Goal: Task Accomplishment & Management: Use online tool/utility

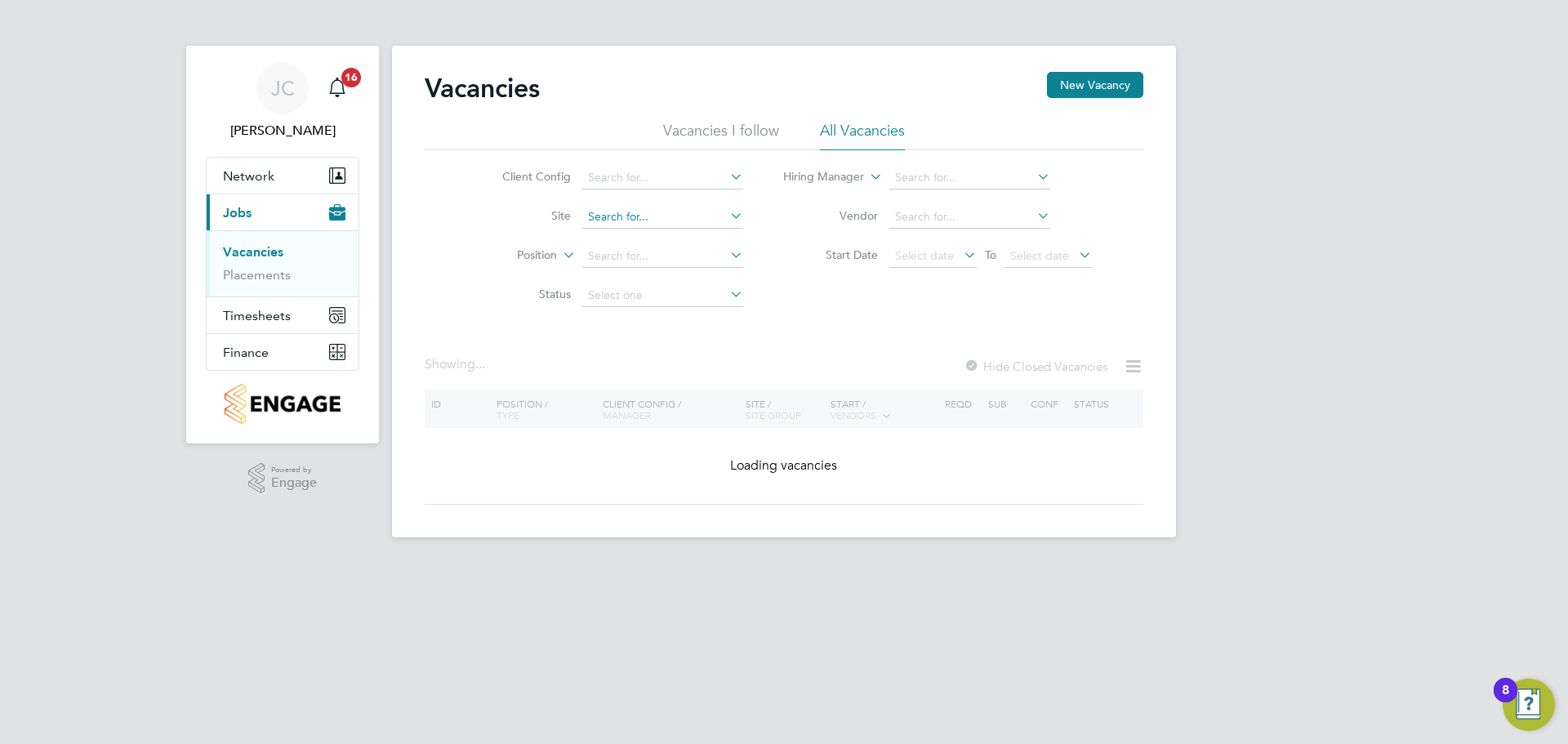
click at [635, 219] on input at bounding box center [663, 217] width 161 height 23
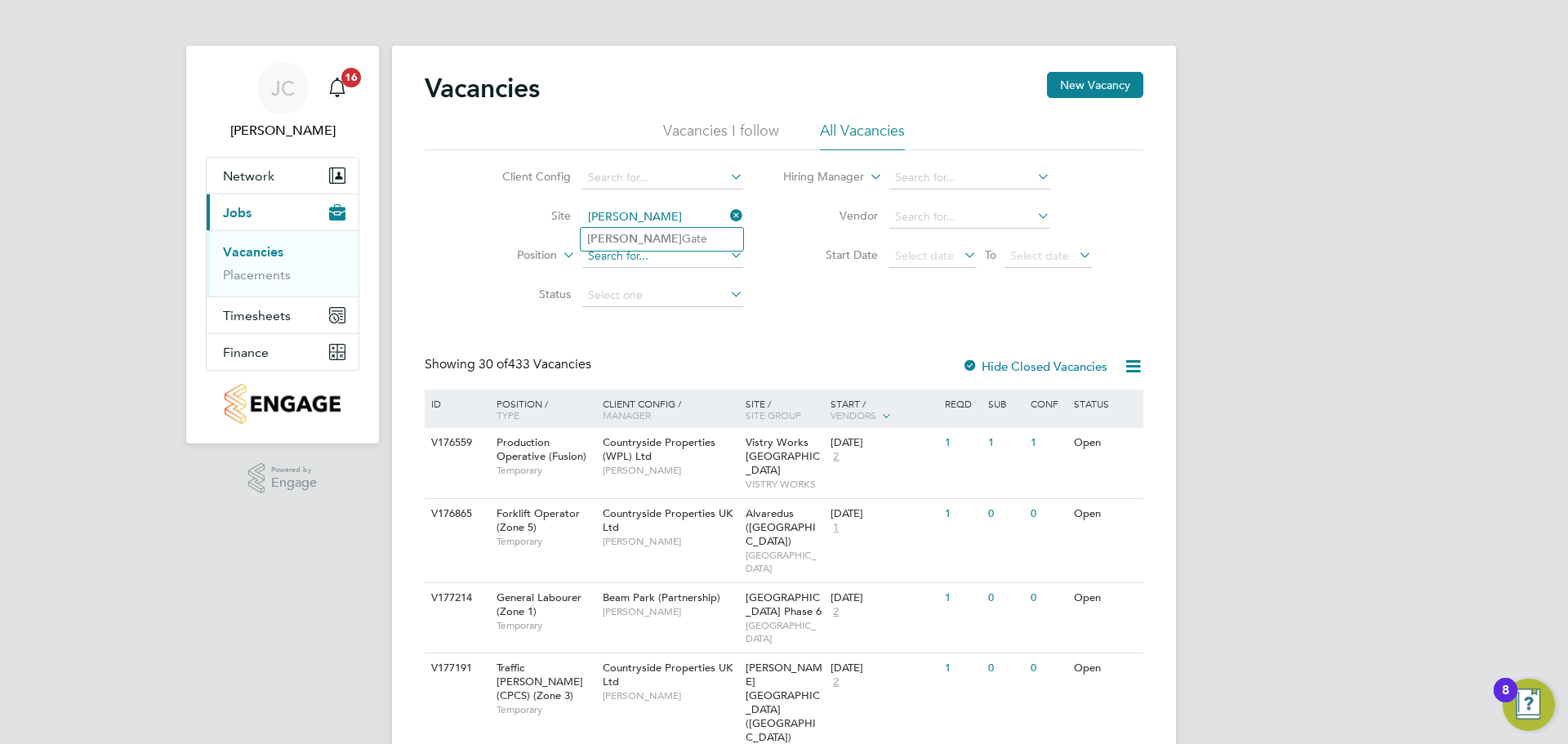
type input "[PERSON_NAME]"
click at [635, 215] on input at bounding box center [663, 217] width 161 height 23
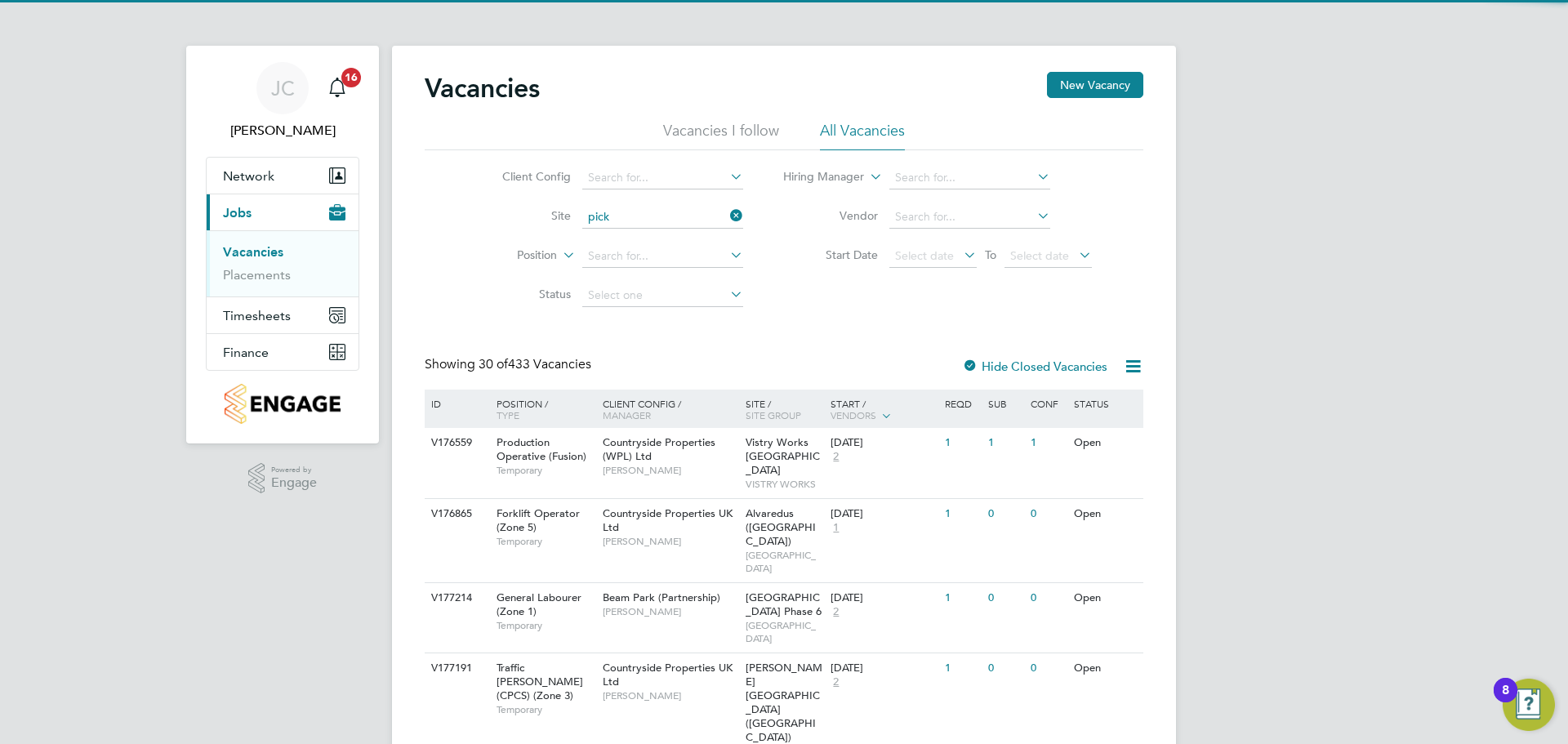
click at [638, 241] on li "Pick ford Gate" at bounding box center [662, 240] width 163 height 22
type input "[PERSON_NAME][GEOGRAPHIC_DATA]"
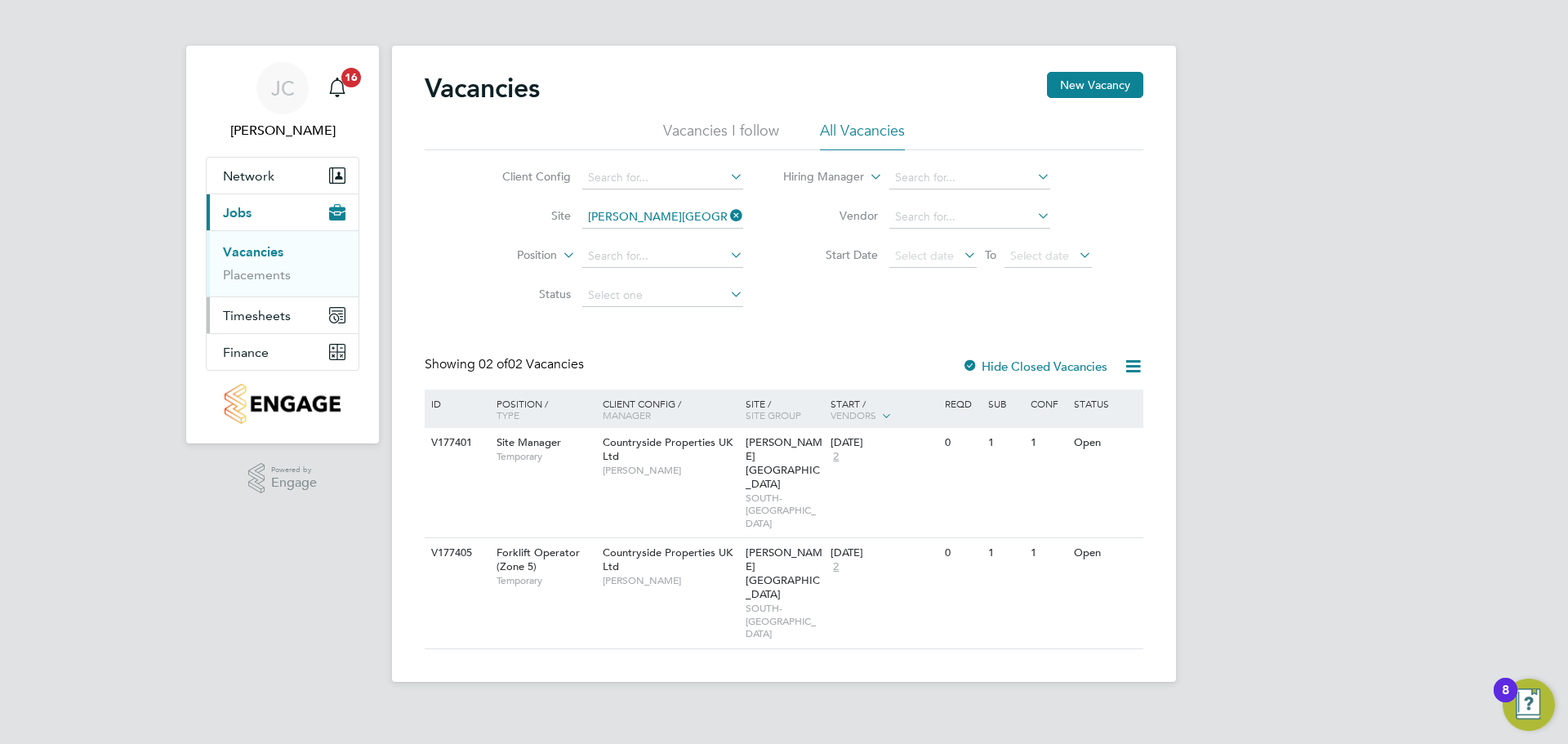
click at [246, 321] on span "Timesheets" at bounding box center [257, 316] width 68 height 16
click at [246, 297] on li "Timesheets" at bounding box center [284, 292] width 122 height 23
click at [249, 290] on link "Timesheets" at bounding box center [257, 289] width 68 height 16
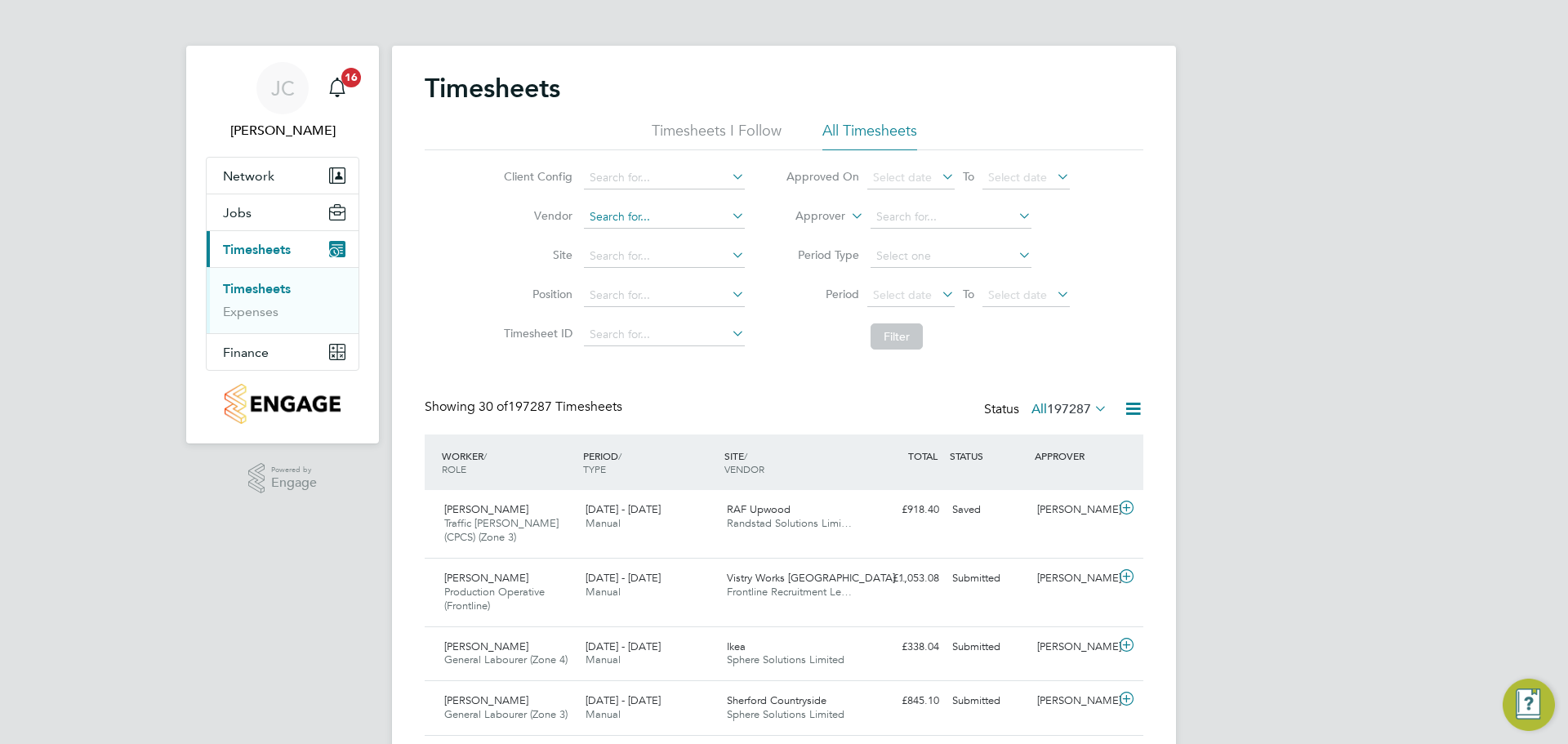
click at [605, 217] on input at bounding box center [664, 217] width 161 height 23
type input "[PERSON_NAME]"
drag, startPoint x: 637, startPoint y: 226, endPoint x: 430, endPoint y: 216, distance: 207.2
click at [430, 216] on div "Client Config Vendor [PERSON_NAME] Site Position Timesheet ID Approved On Selec…" at bounding box center [784, 253] width 719 height 208
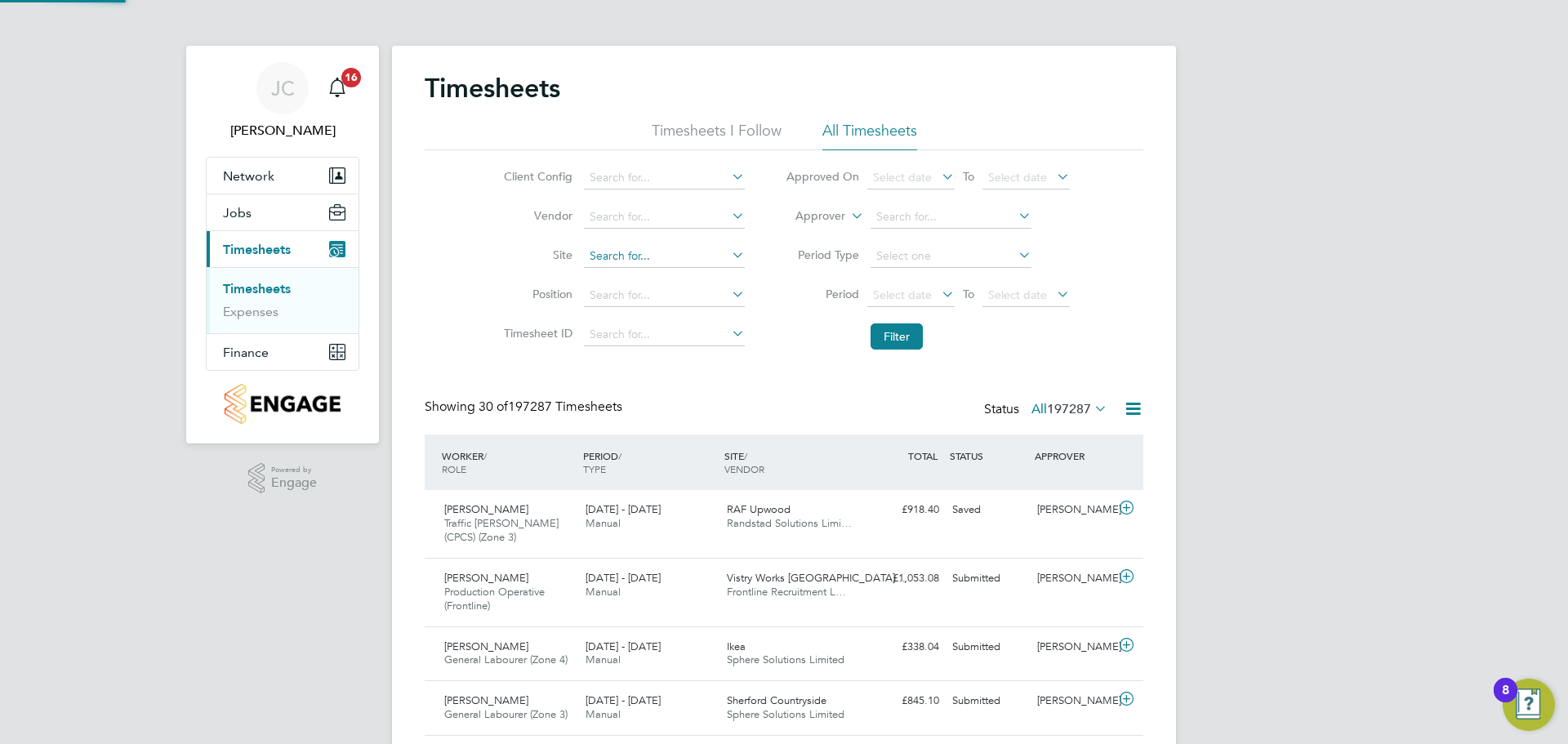
click at [591, 252] on input at bounding box center [664, 256] width 161 height 23
click at [653, 281] on li "[PERSON_NAME][GEOGRAPHIC_DATA]" at bounding box center [663, 278] width 163 height 22
type input "[PERSON_NAME][GEOGRAPHIC_DATA]"
click at [894, 340] on button "Filter" at bounding box center [896, 336] width 53 height 26
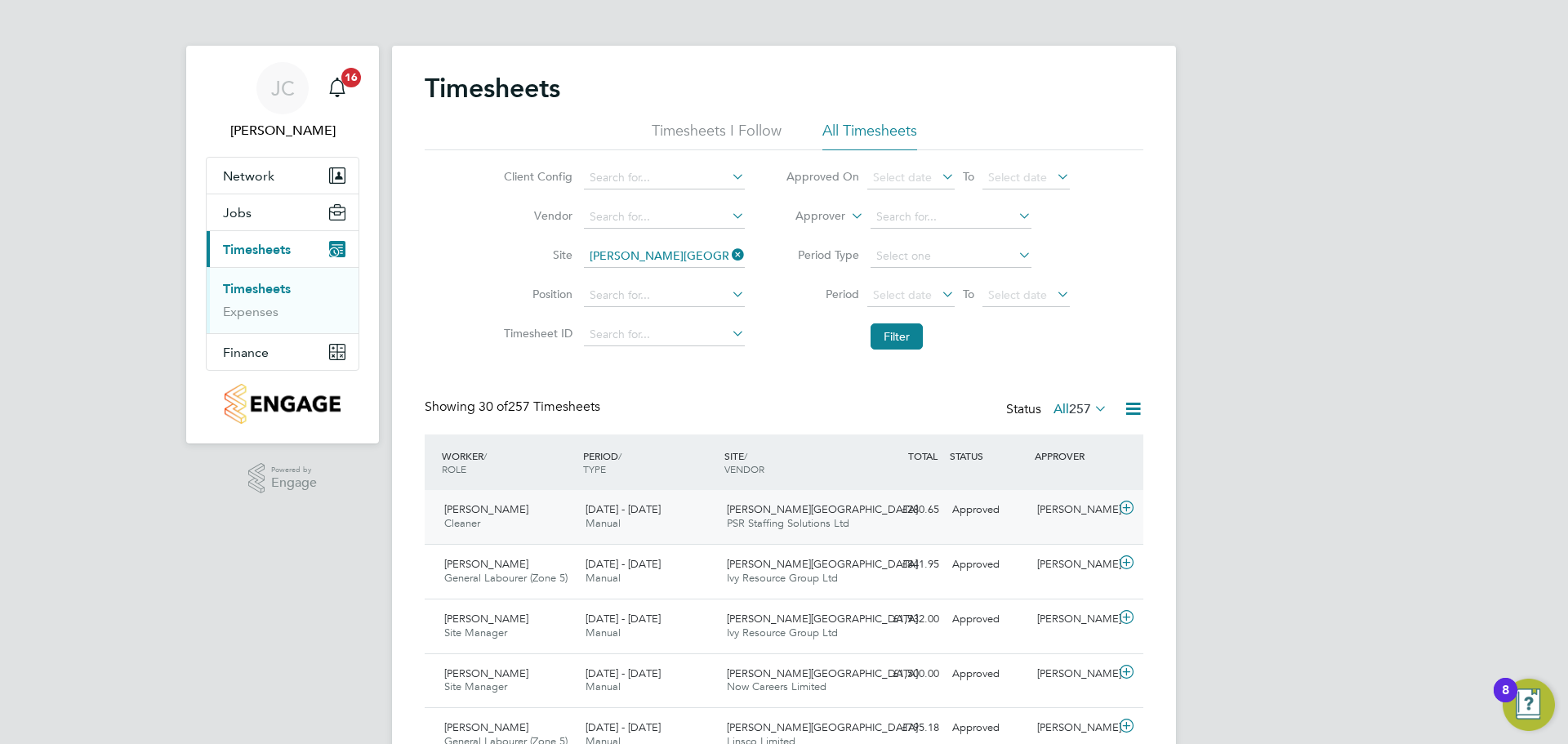
click at [482, 505] on span "[PERSON_NAME]" at bounding box center [487, 510] width 84 height 14
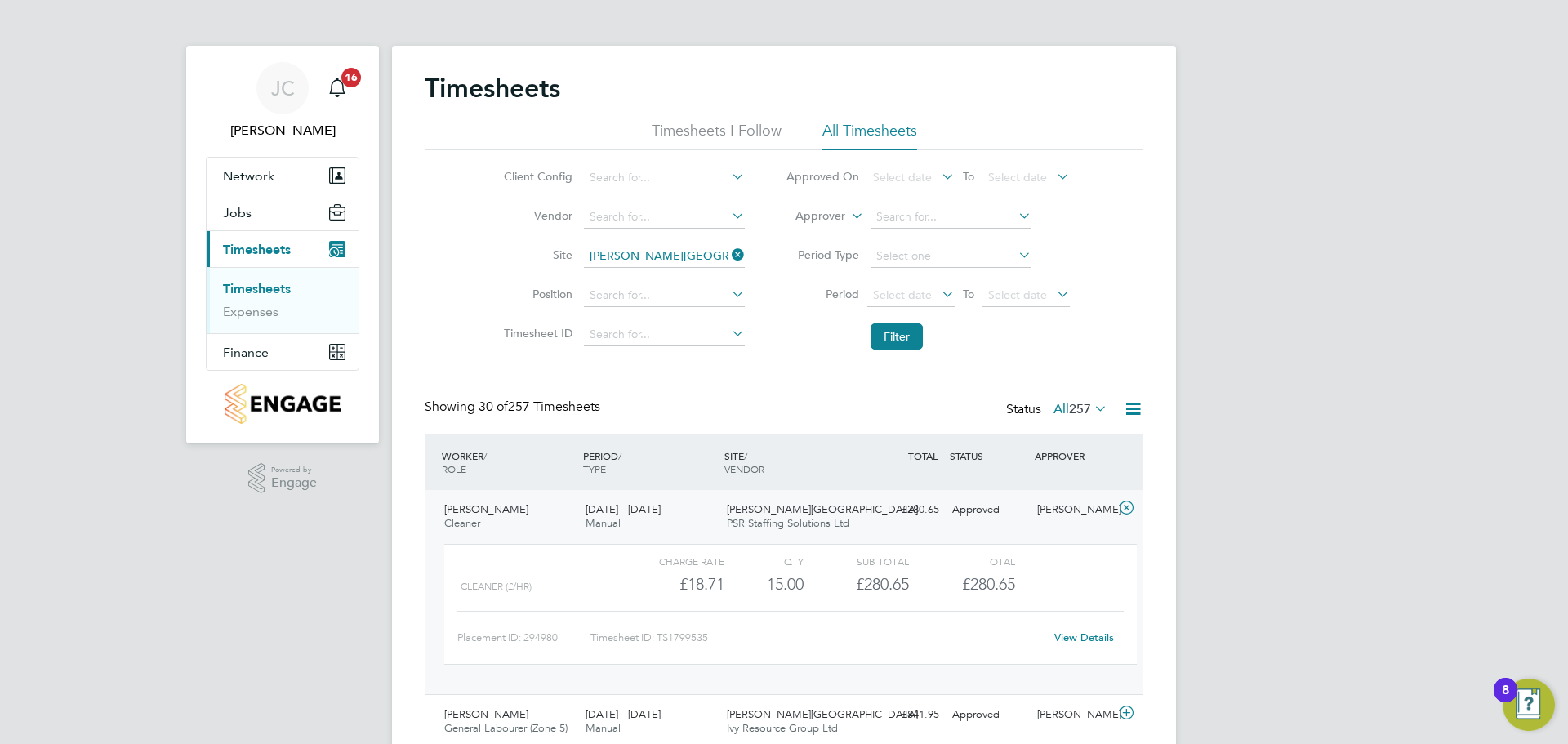
click at [1080, 634] on link "View Details" at bounding box center [1084, 638] width 59 height 14
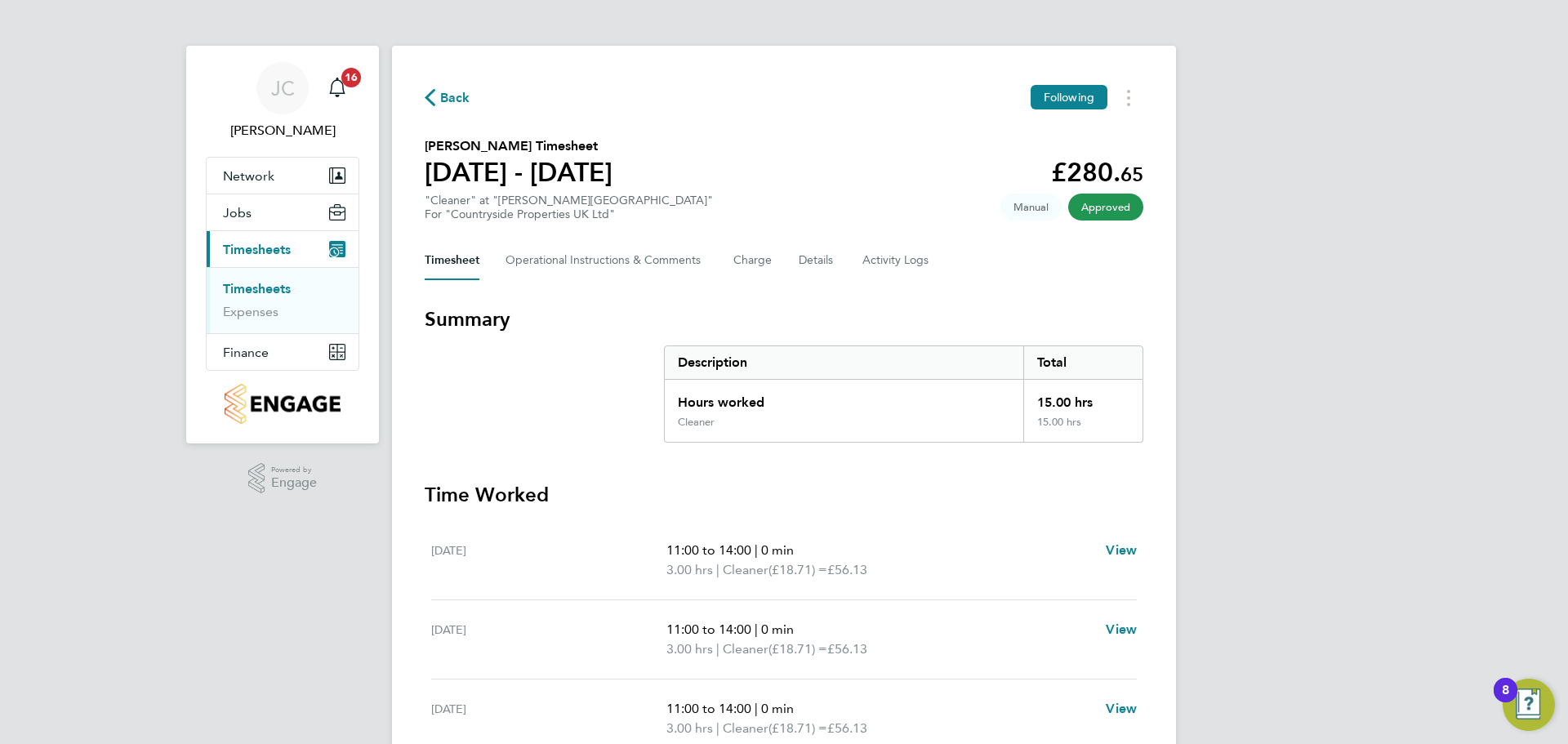
click at [266, 284] on link "Timesheets" at bounding box center [257, 289] width 68 height 16
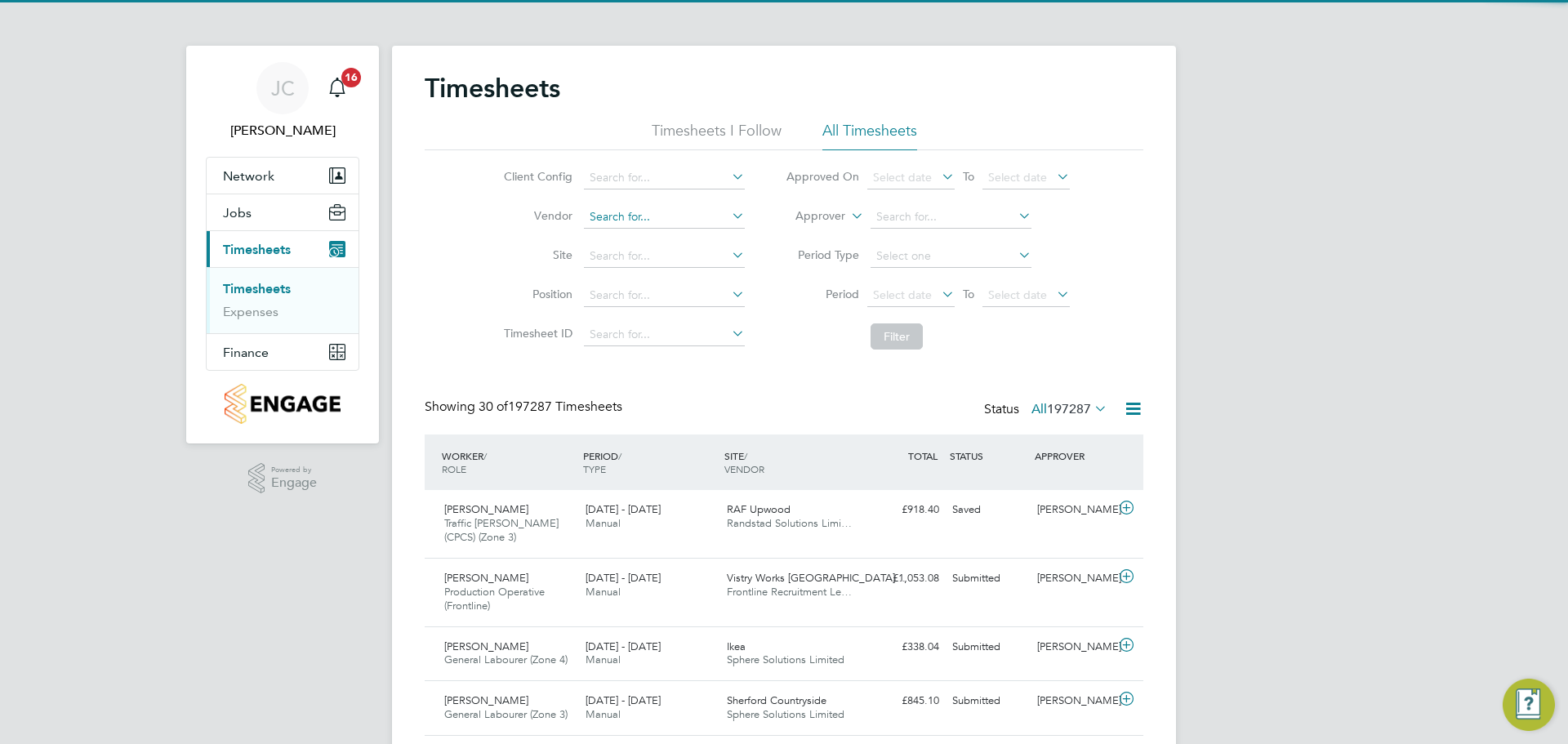
click at [625, 214] on input at bounding box center [664, 217] width 161 height 23
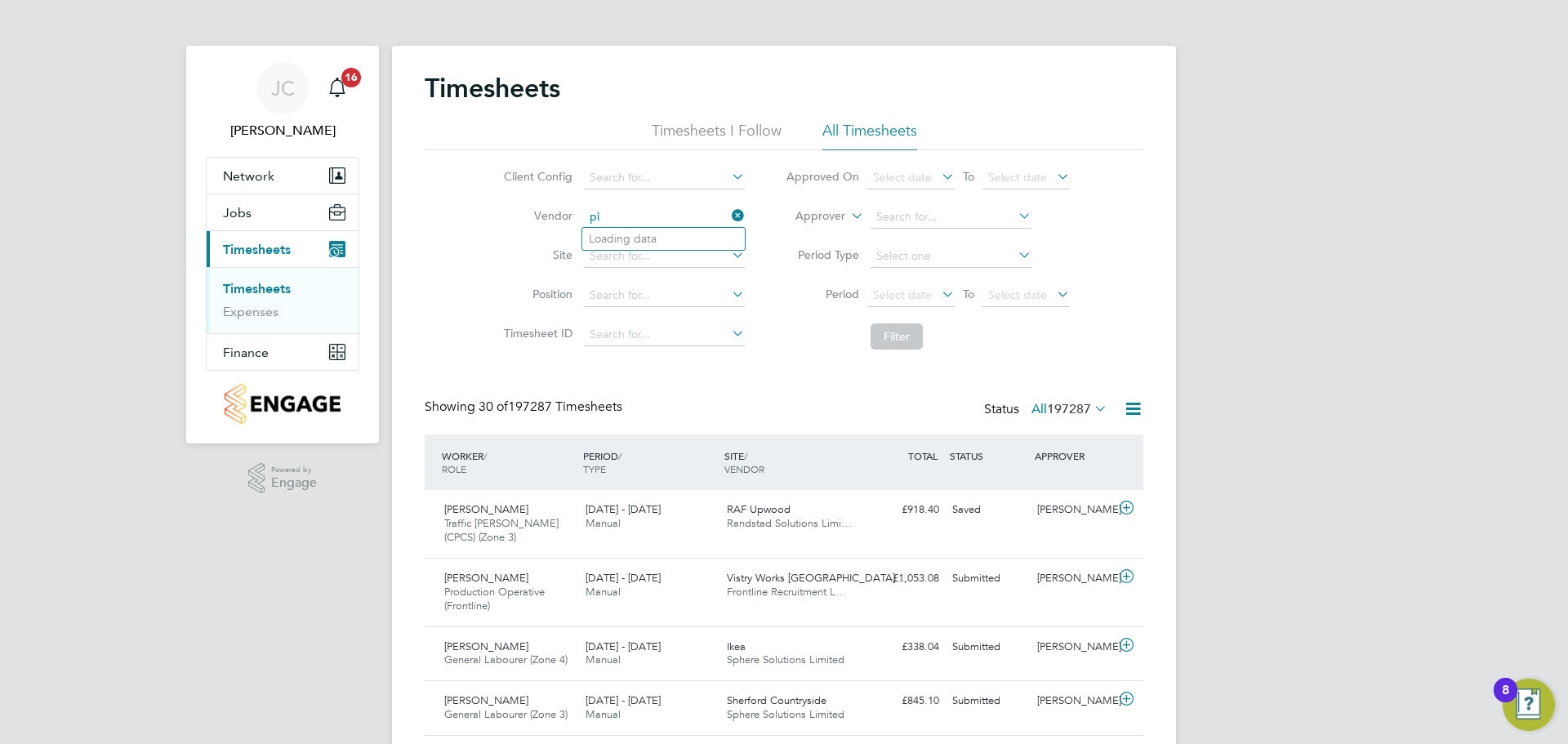
type input "p"
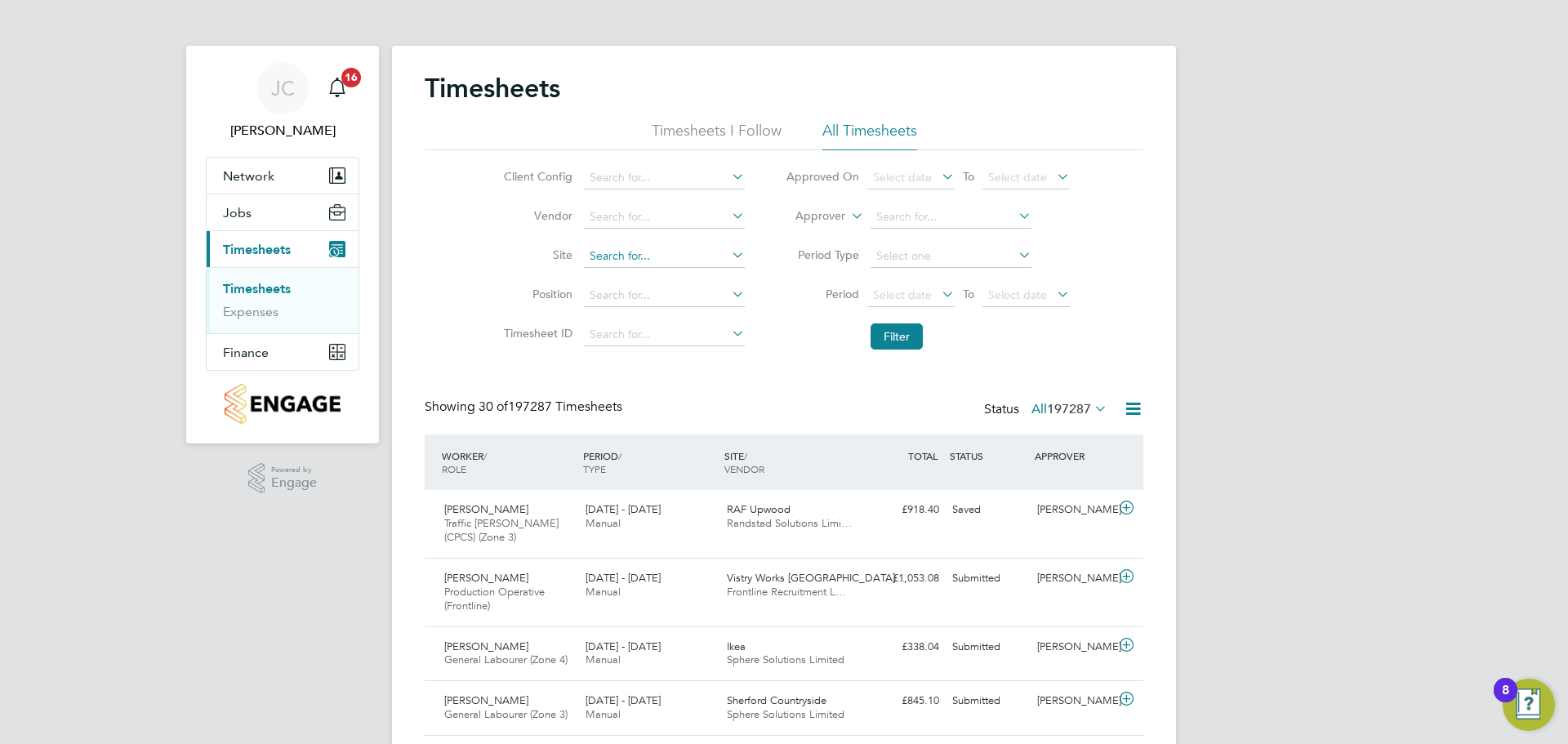
click at [603, 253] on input at bounding box center [664, 256] width 161 height 23
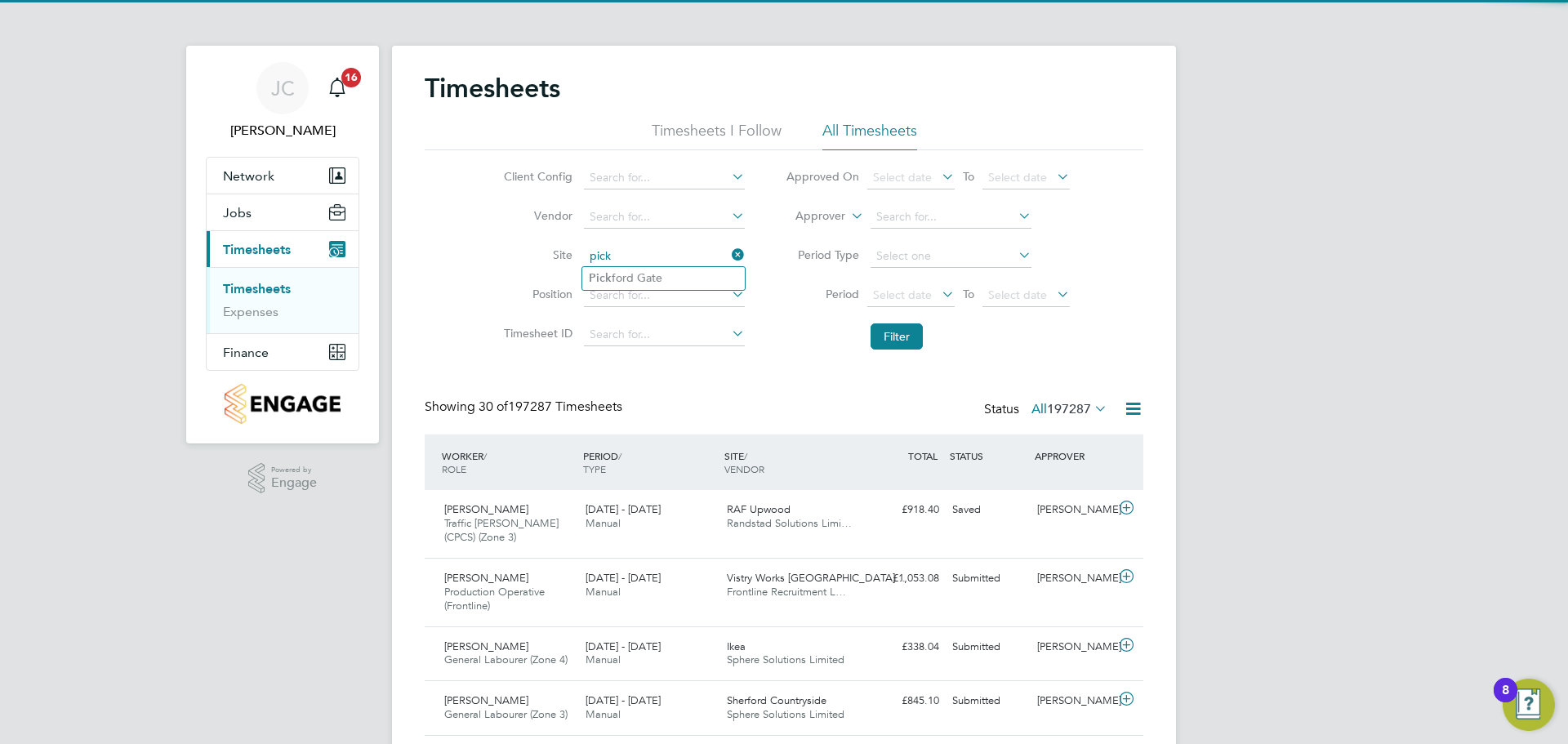
type input "pick"
click at [633, 266] on ul "Pick ford Gate" at bounding box center [663, 278] width 164 height 23
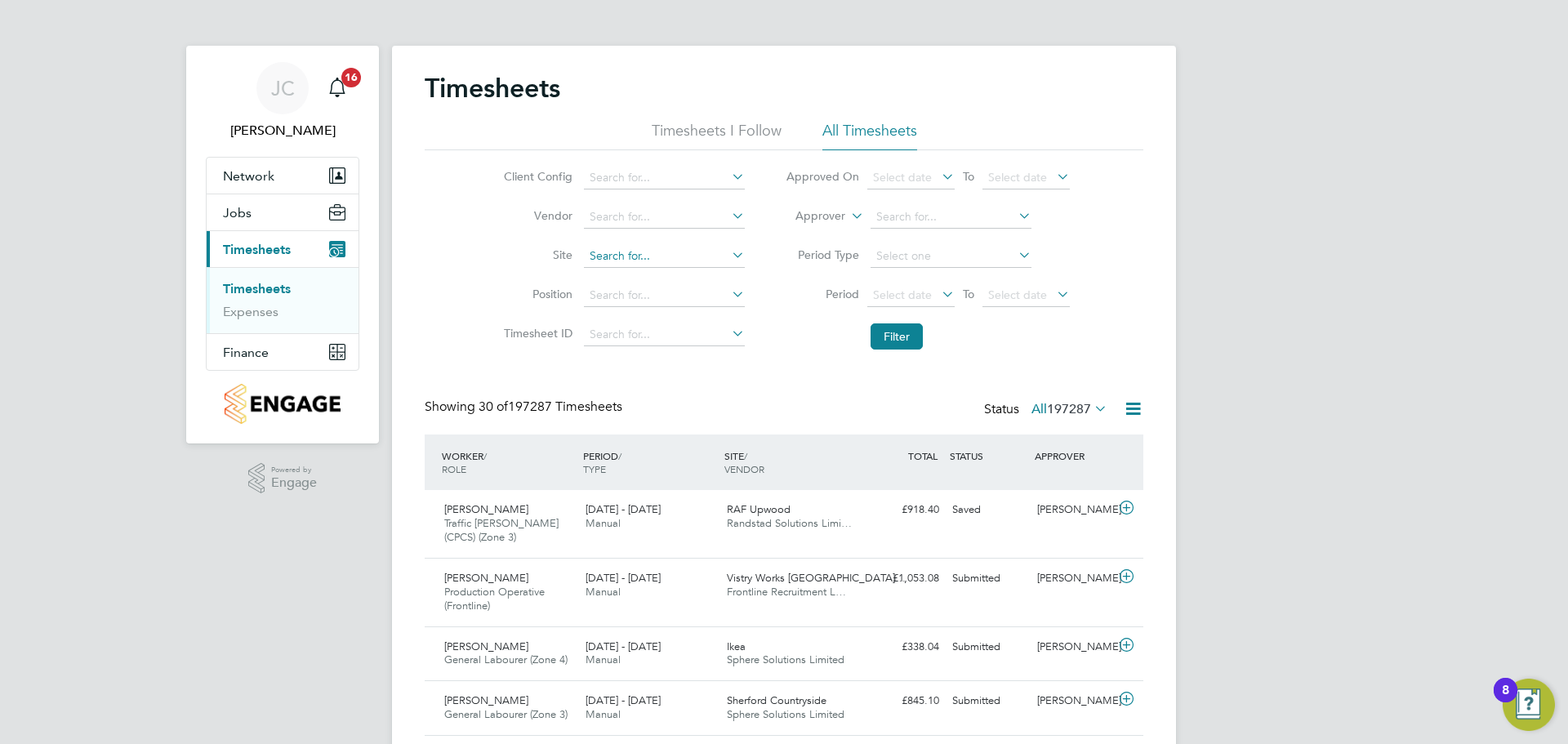
click at [624, 258] on input at bounding box center [664, 256] width 161 height 23
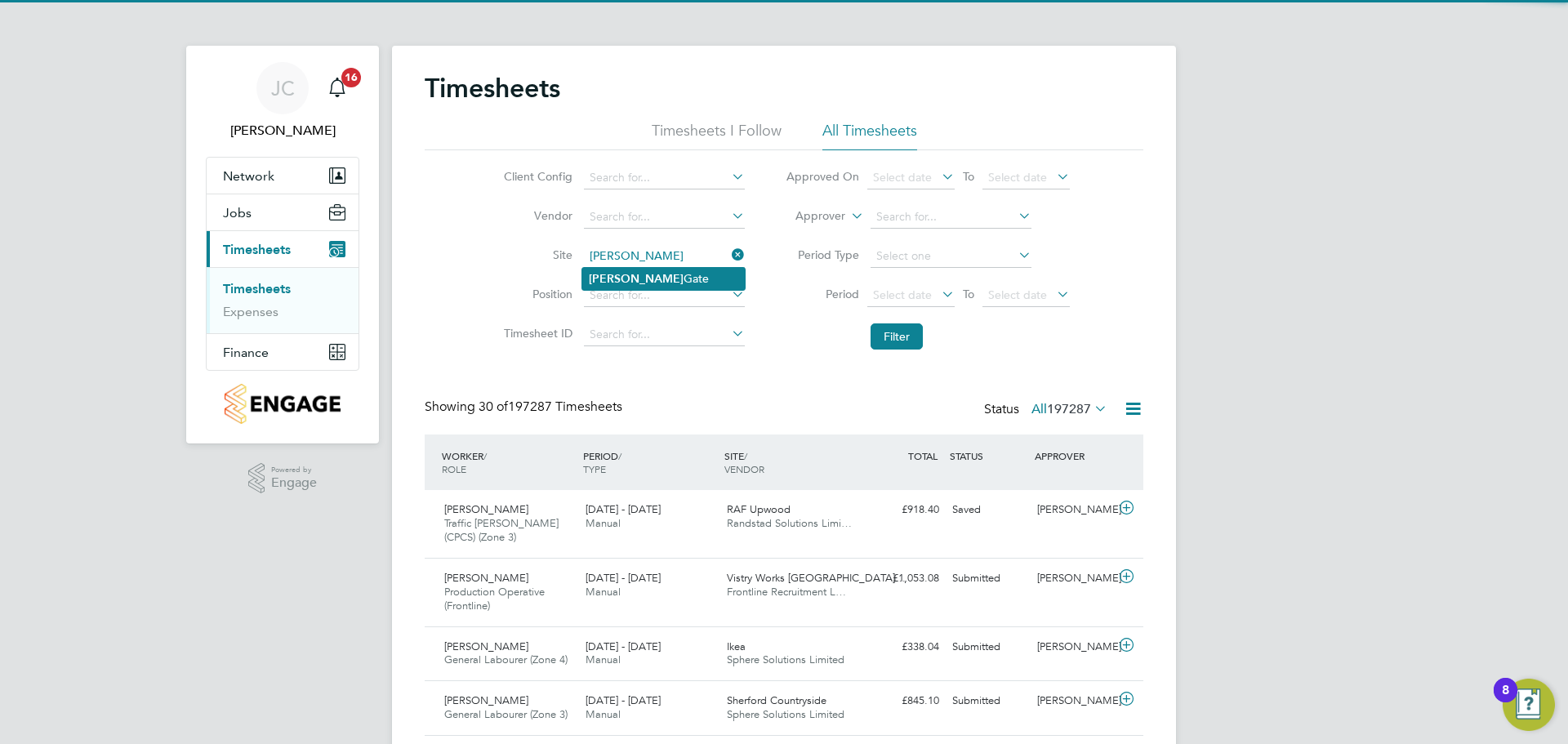
click at [644, 284] on li "[PERSON_NAME][GEOGRAPHIC_DATA]" at bounding box center [663, 279] width 163 height 22
type input "[PERSON_NAME][GEOGRAPHIC_DATA]"
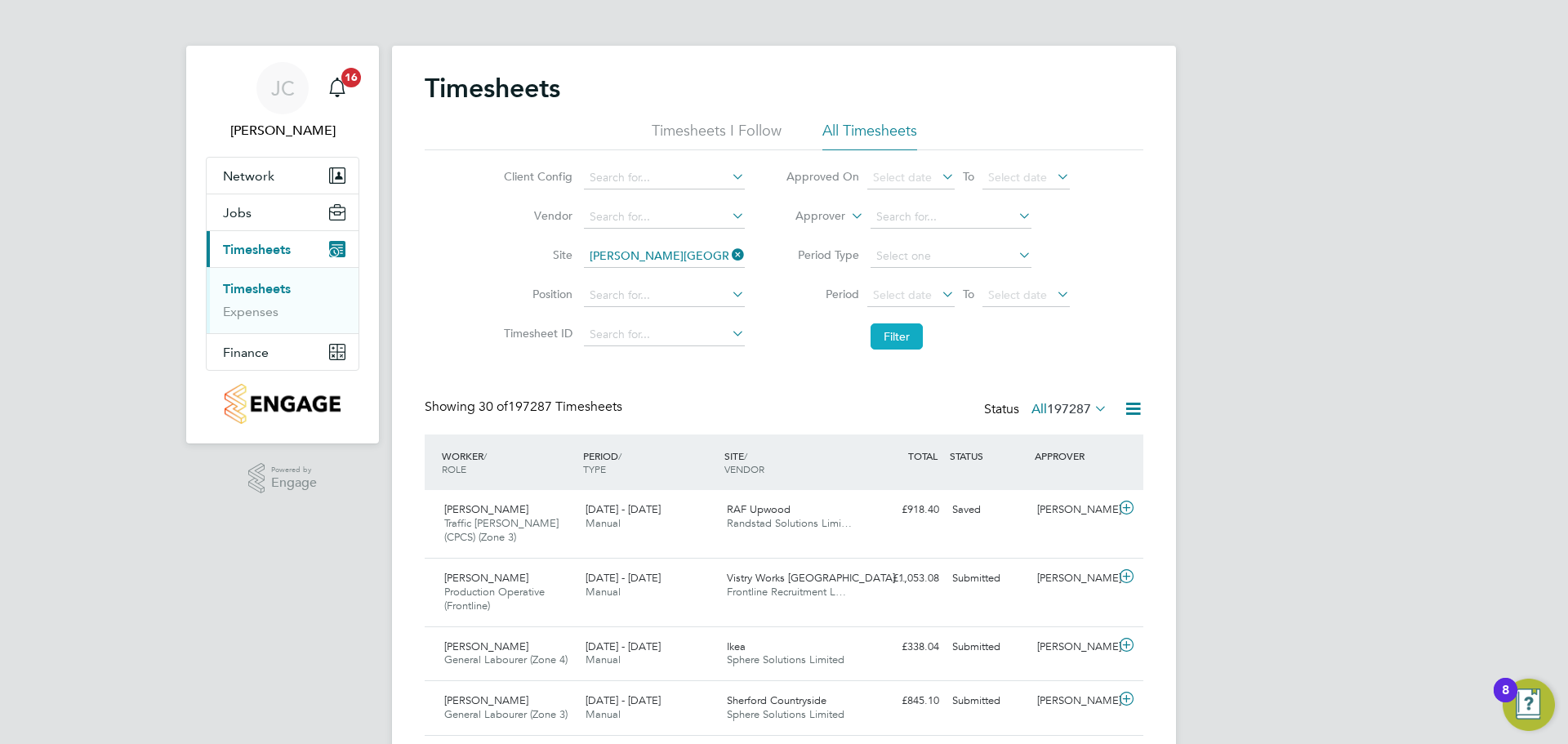
click at [889, 336] on button "Filter" at bounding box center [896, 336] width 53 height 26
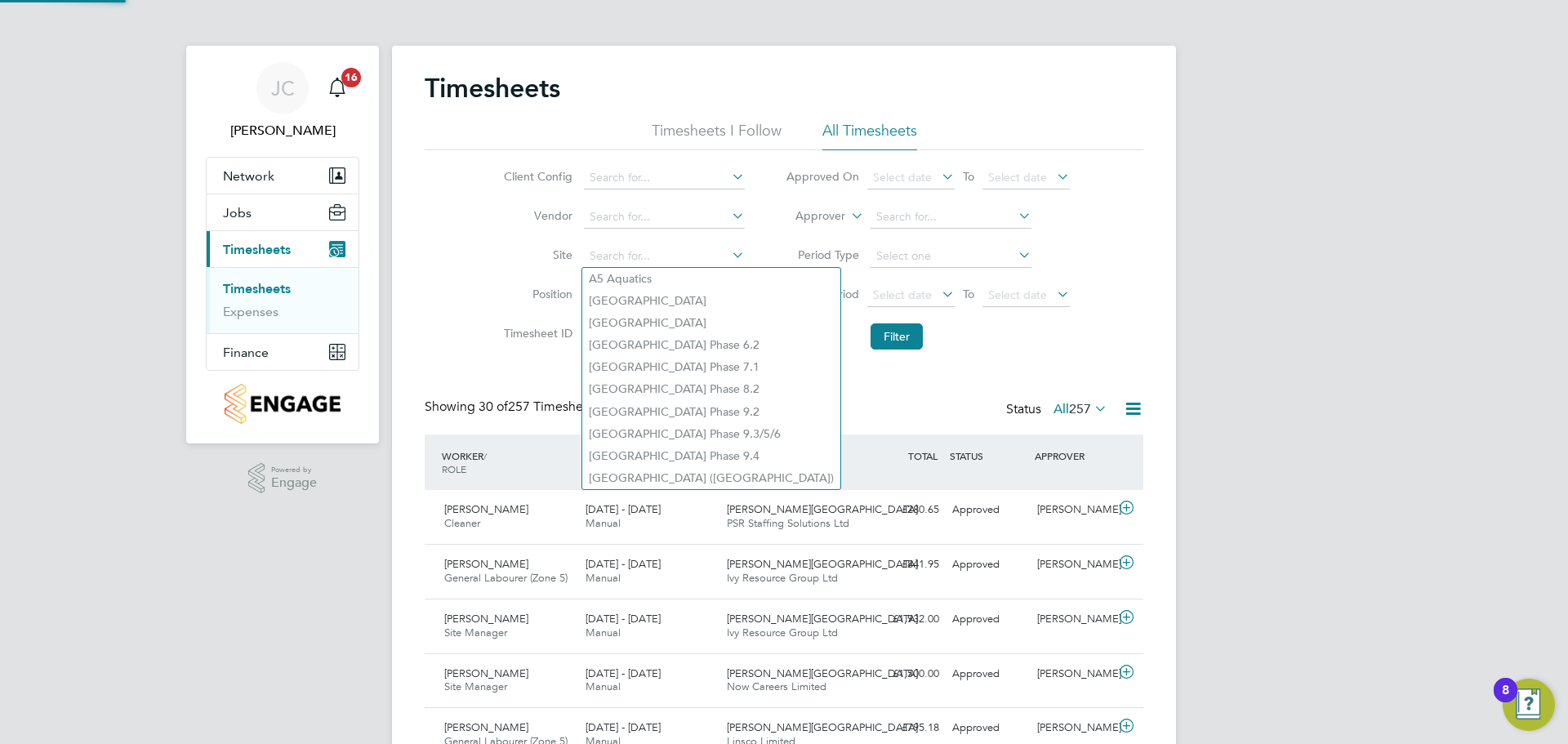
drag, startPoint x: 665, startPoint y: 259, endPoint x: 520, endPoint y: 259, distance: 145.0
click at [520, 259] on li "Site" at bounding box center [621, 256] width 287 height 39
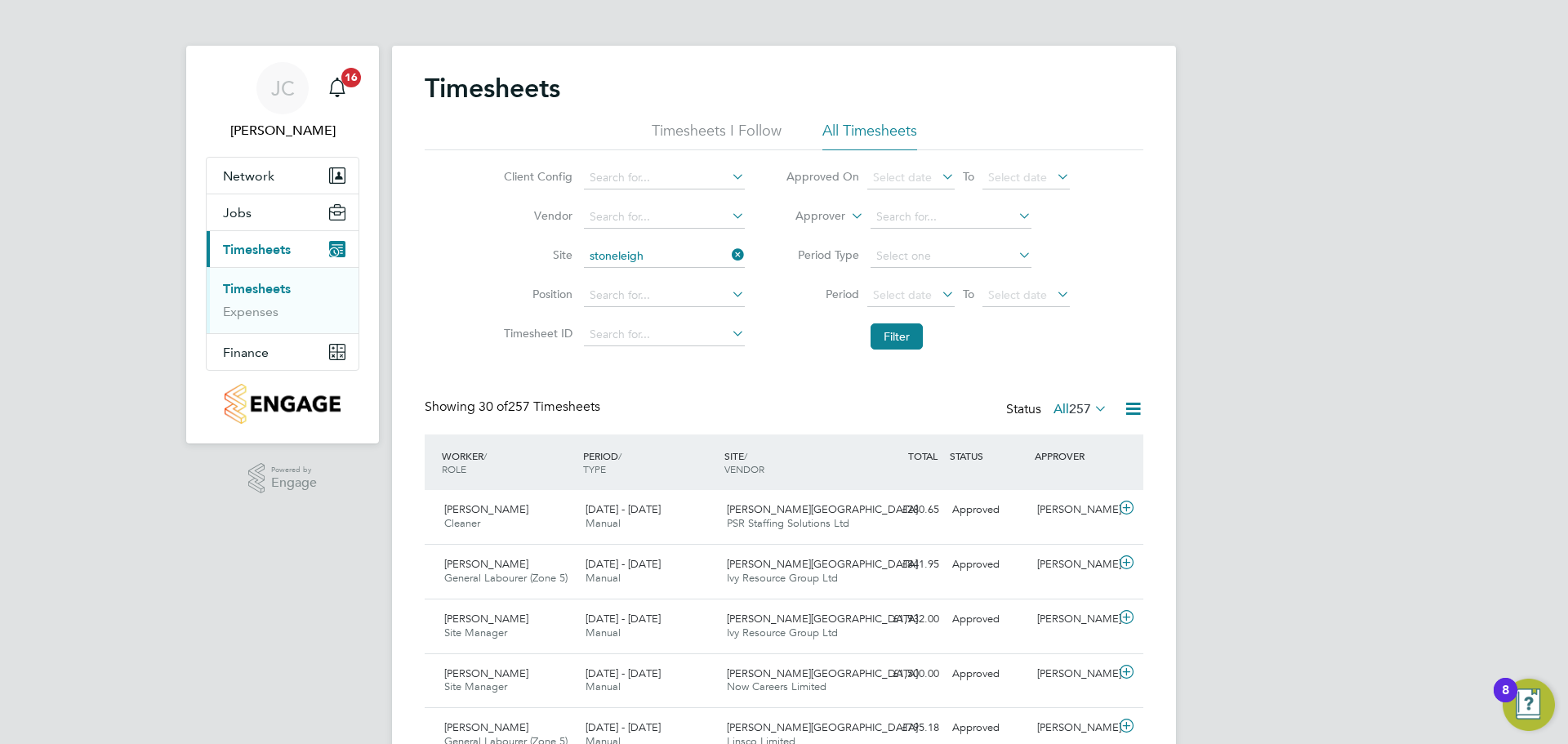
click at [657, 274] on b "Stoneleigh" at bounding box center [680, 279] width 58 height 14
type input "Kenilworth / Stoneleigh (JV) - Linden"
click at [887, 344] on button "Filter" at bounding box center [896, 336] width 53 height 26
